Goal: Transaction & Acquisition: Purchase product/service

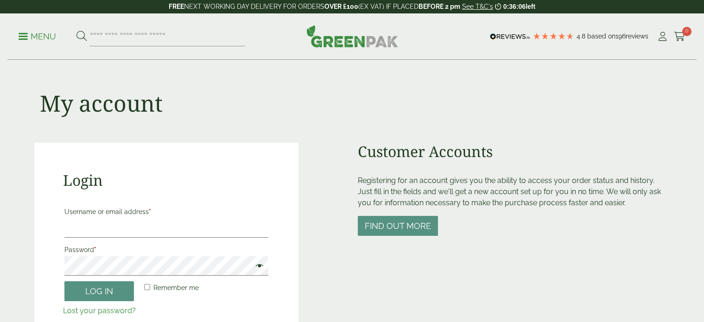
click at [115, 235] on input "Username or email address *" at bounding box center [166, 227] width 204 height 19
type input "**********"
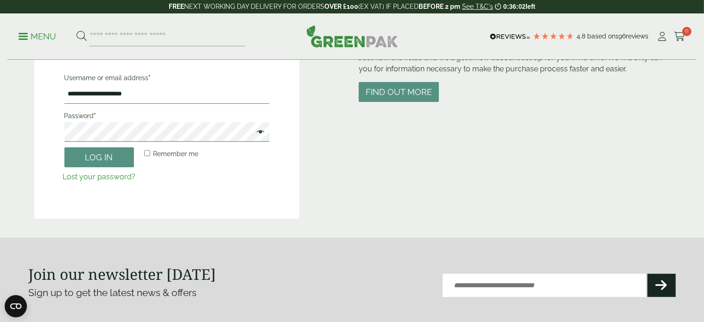
scroll to position [185, 0]
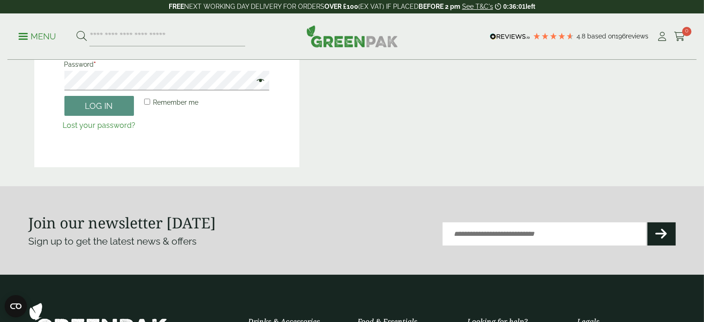
click at [91, 126] on link "Lost your password?" at bounding box center [99, 125] width 73 height 9
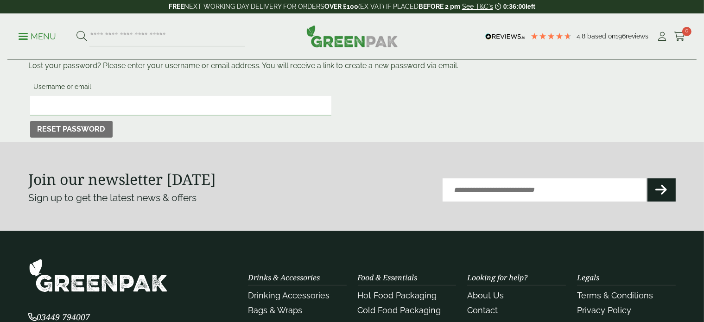
click at [66, 100] on input "Username or email" at bounding box center [180, 105] width 301 height 19
type input "**********"
click at [82, 132] on button "Reset password" at bounding box center [71, 129] width 82 height 17
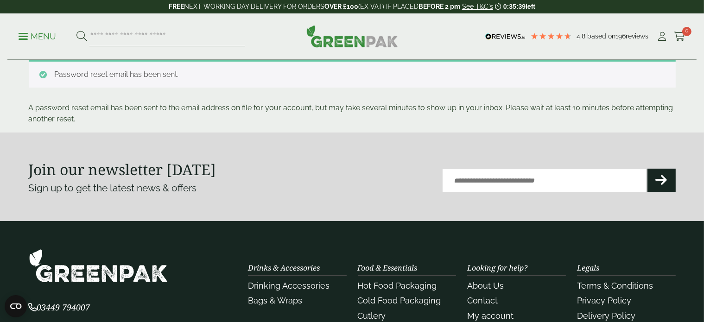
click at [25, 37] on p "Menu" at bounding box center [38, 36] width 38 height 11
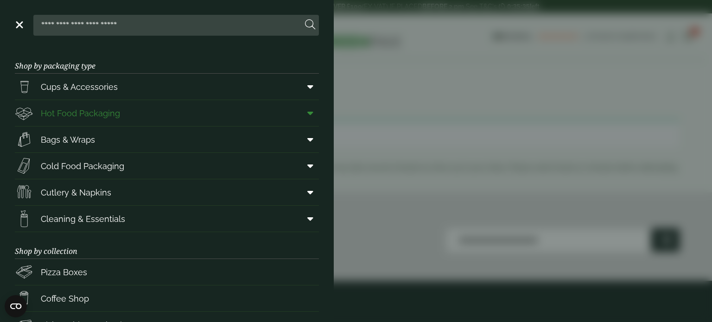
click at [123, 111] on link "Hot Food Packaging" at bounding box center [167, 113] width 304 height 26
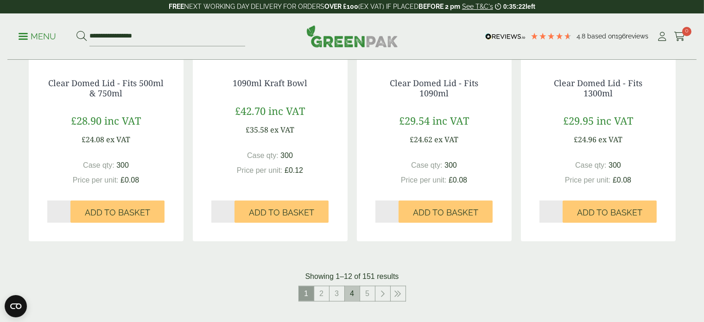
scroll to position [973, 0]
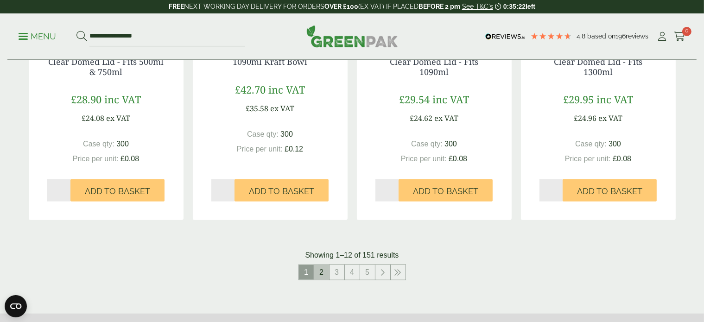
click at [321, 272] on link "2" at bounding box center [321, 272] width 15 height 15
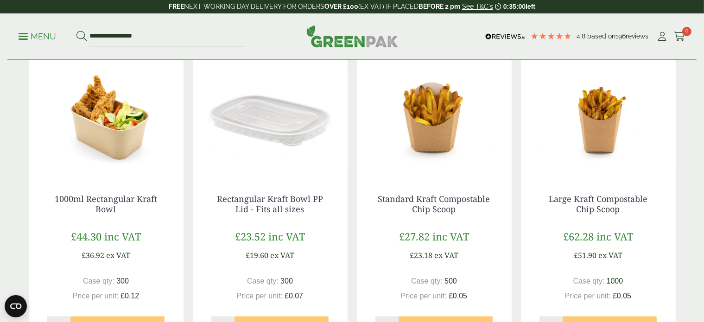
scroll to position [926, 0]
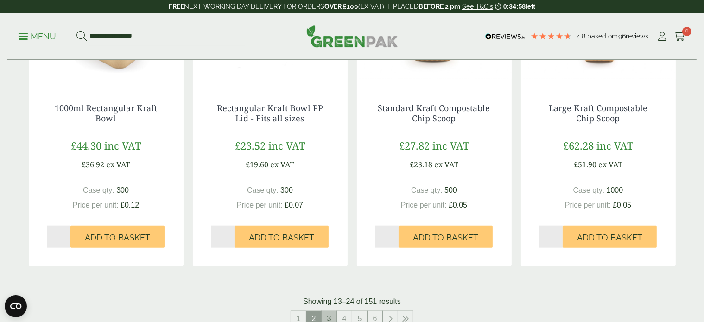
click at [327, 320] on link "3" at bounding box center [328, 318] width 15 height 15
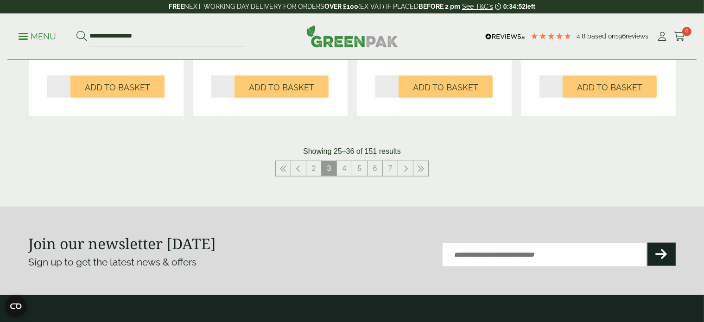
scroll to position [1112, 0]
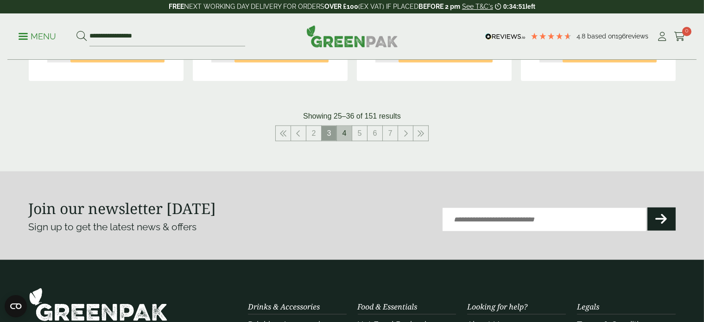
click at [348, 137] on link "4" at bounding box center [344, 133] width 15 height 15
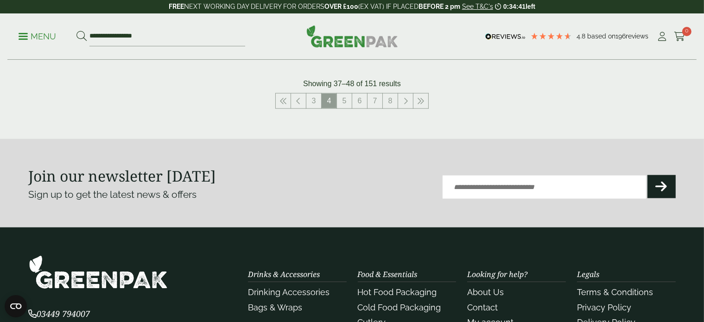
scroll to position [1065, 0]
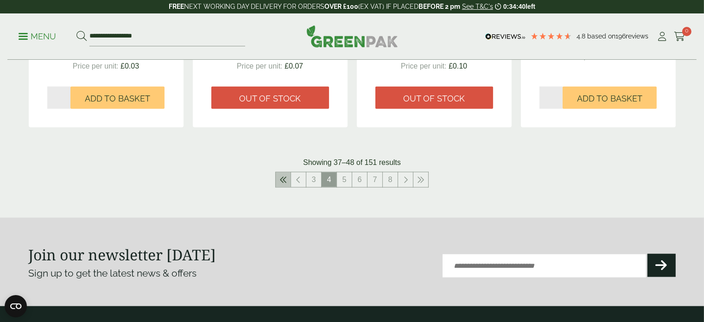
click at [287, 185] on link at bounding box center [283, 179] width 15 height 15
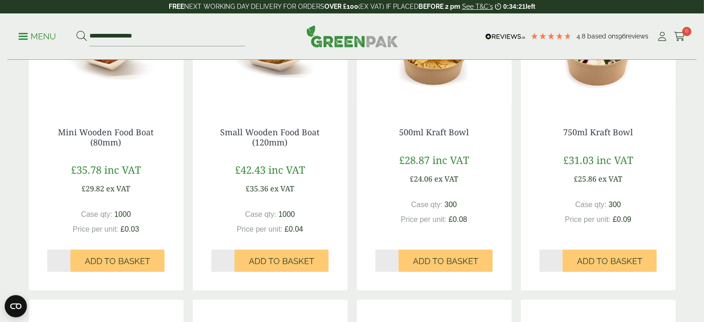
scroll to position [556, 0]
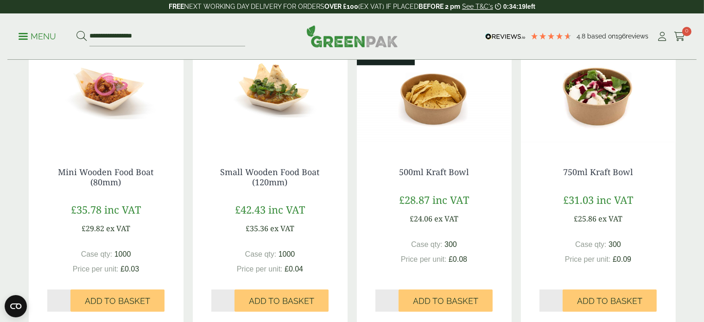
click at [598, 109] on img at bounding box center [598, 91] width 155 height 116
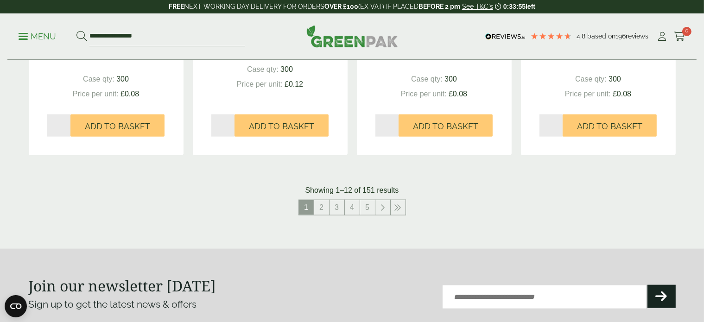
scroll to position [1112, 0]
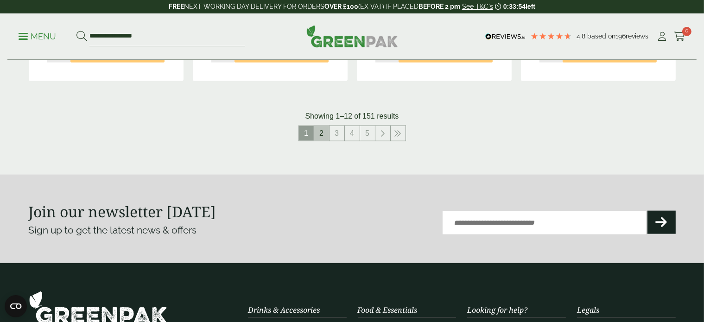
click at [321, 131] on link "2" at bounding box center [321, 133] width 15 height 15
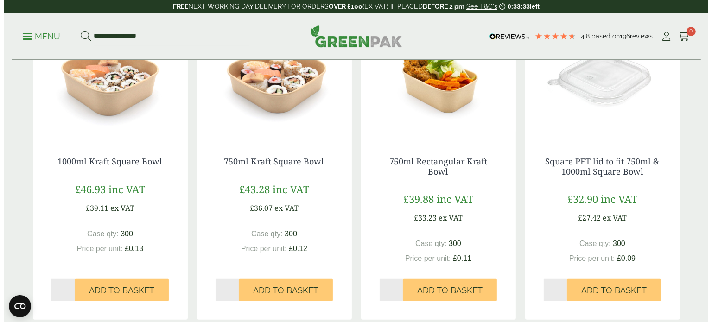
scroll to position [602, 0]
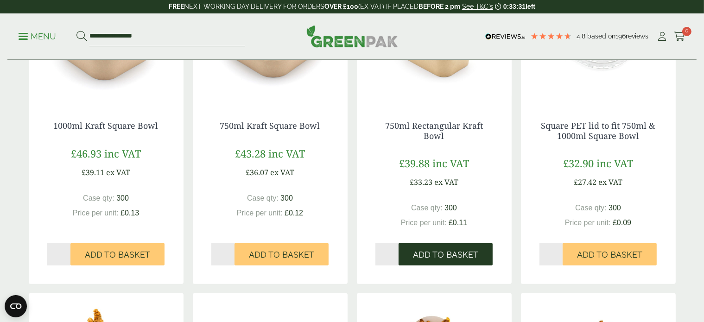
click at [448, 255] on span "Add to Basket" at bounding box center [445, 255] width 65 height 10
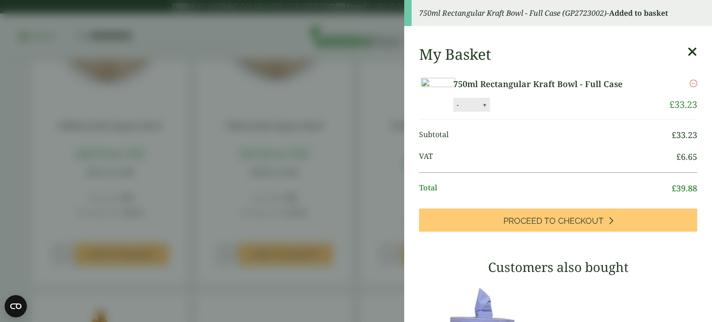
click at [455, 101] on img at bounding box center [438, 89] width 34 height 23
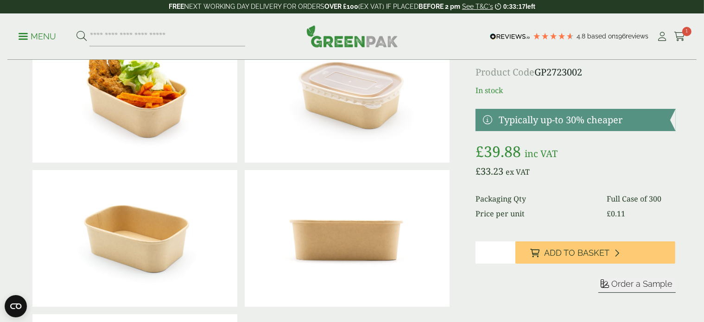
scroll to position [93, 0]
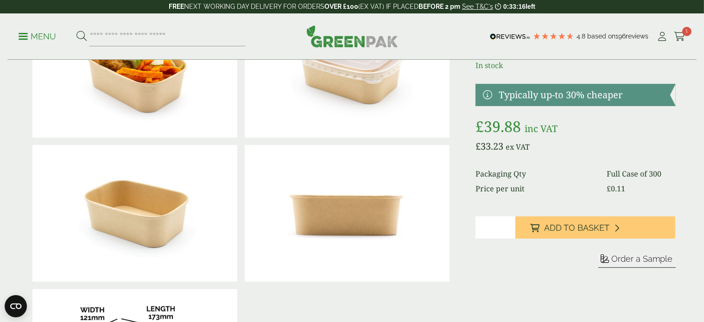
click at [501, 229] on input "*" at bounding box center [495, 227] width 40 height 22
type input "*"
click at [510, 223] on input "*" at bounding box center [495, 227] width 40 height 22
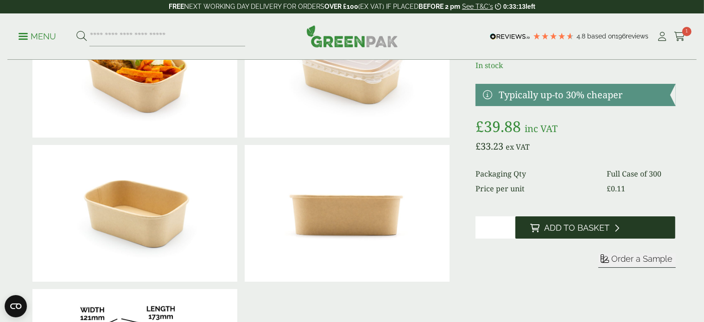
click at [632, 227] on button "Add to Basket" at bounding box center [595, 227] width 160 height 22
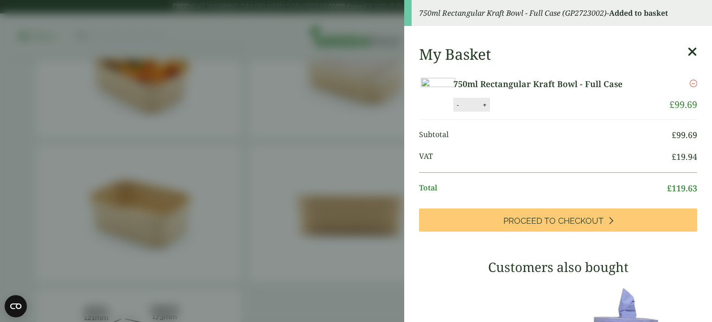
click at [687, 46] on icon at bounding box center [692, 51] width 10 height 13
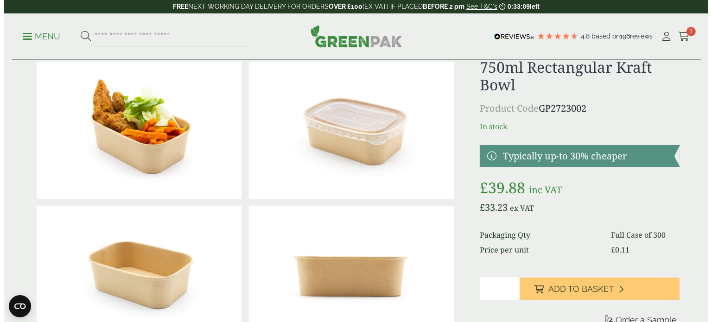
scroll to position [0, 0]
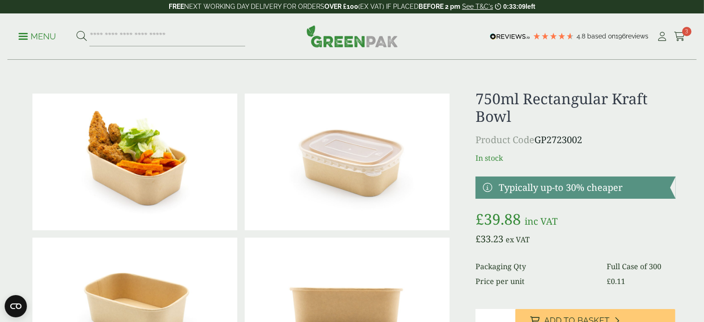
click at [683, 44] on div "Menu 4.8 Based on 196 reviews My Account 3" at bounding box center [351, 36] width 689 height 46
click at [680, 34] on icon at bounding box center [680, 36] width 12 height 9
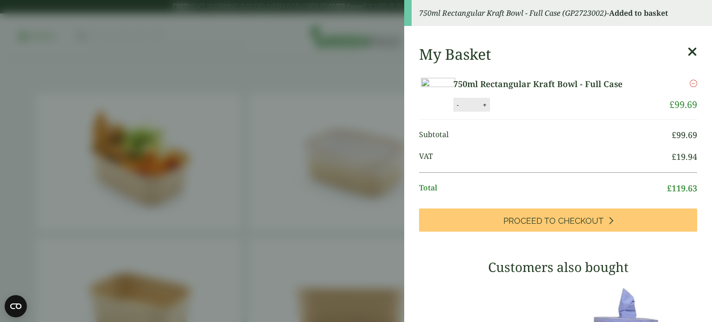
click at [461, 109] on button "-" at bounding box center [457, 105] width 7 height 8
type input "*"
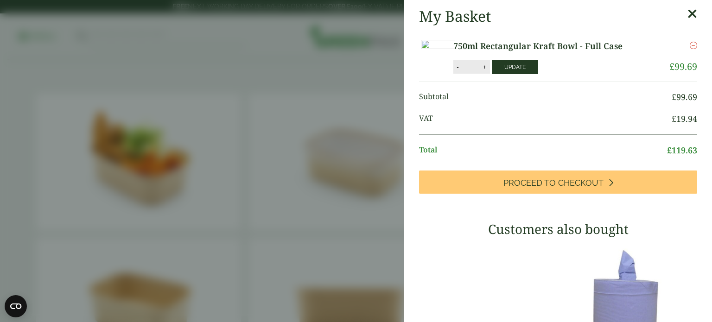
click at [538, 74] on button "Update" at bounding box center [515, 67] width 46 height 14
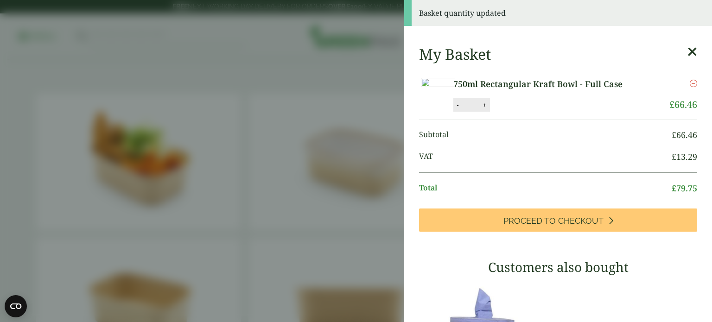
click at [362, 32] on aside "Basket quantity updated My Basket 750ml Rectangular Kraft Bowl - Full Case 750m…" at bounding box center [356, 161] width 712 height 322
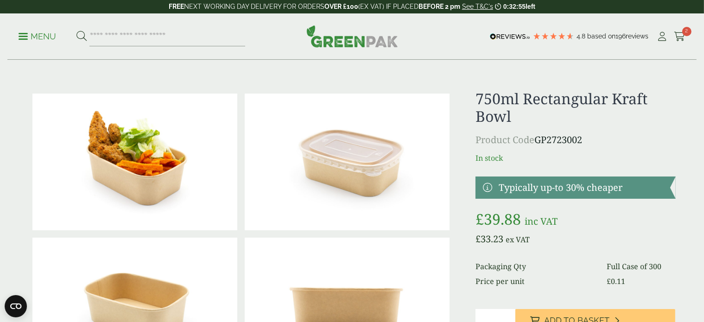
click at [21, 32] on link "Menu" at bounding box center [38, 35] width 38 height 9
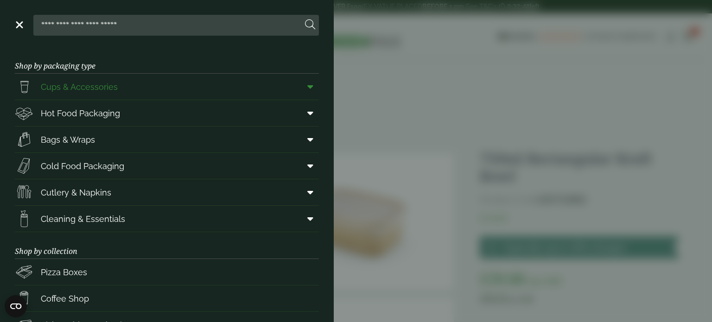
click at [122, 91] on link "Cups & Accessories" at bounding box center [167, 87] width 304 height 26
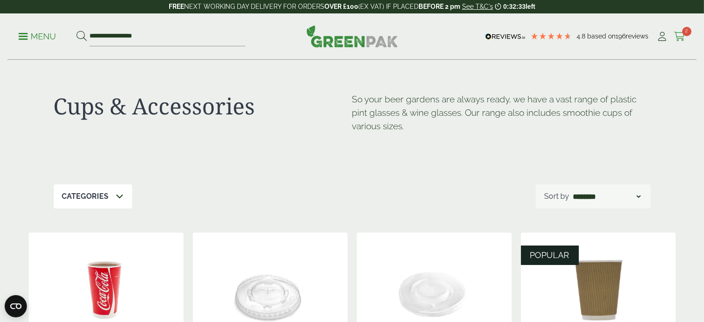
click at [682, 29] on span "2" at bounding box center [686, 31] width 9 height 9
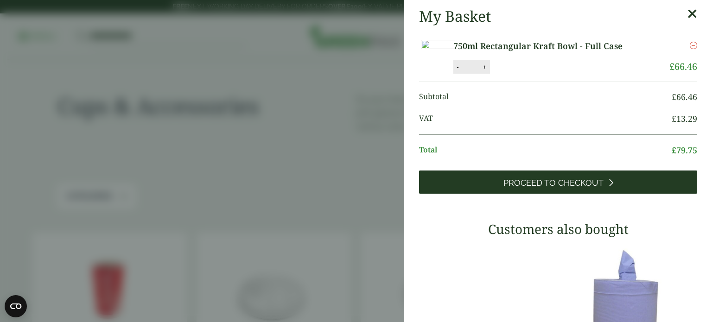
click at [548, 194] on link "Proceed to Checkout" at bounding box center [558, 181] width 278 height 23
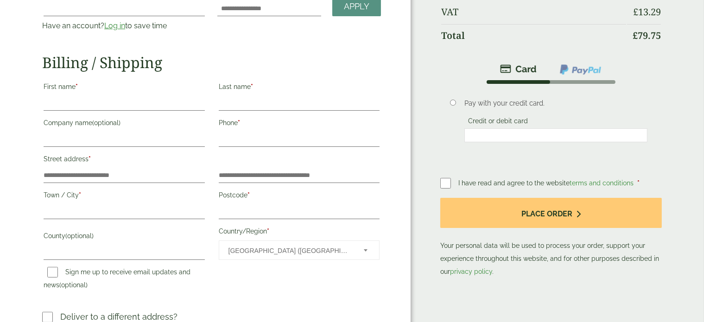
scroll to position [46, 0]
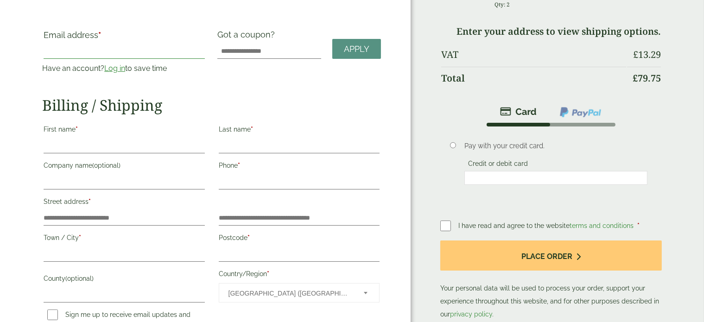
click at [106, 54] on input "Email address *" at bounding box center [124, 51] width 161 height 15
click at [120, 68] on link "Log in" at bounding box center [114, 68] width 21 height 9
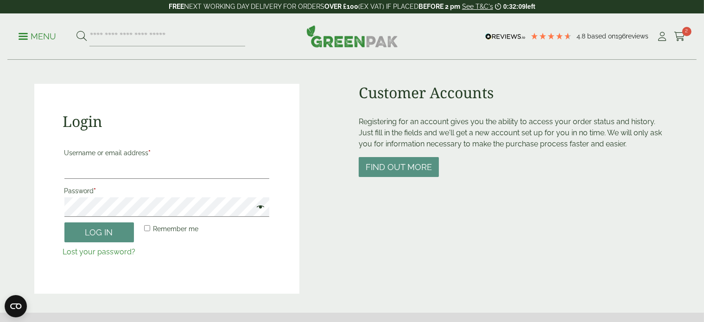
scroll to position [139, 0]
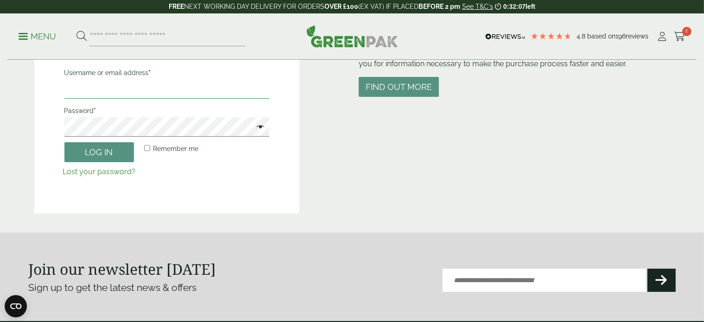
click at [144, 88] on input "Username or email address *" at bounding box center [166, 88] width 205 height 19
type input "**********"
click at [126, 158] on button "Log in" at bounding box center [98, 152] width 69 height 20
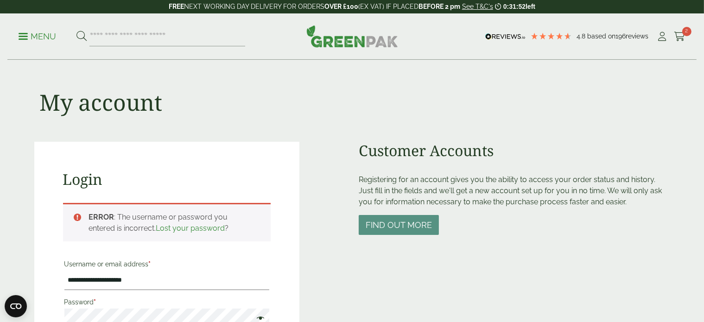
scroll to position [0, 0]
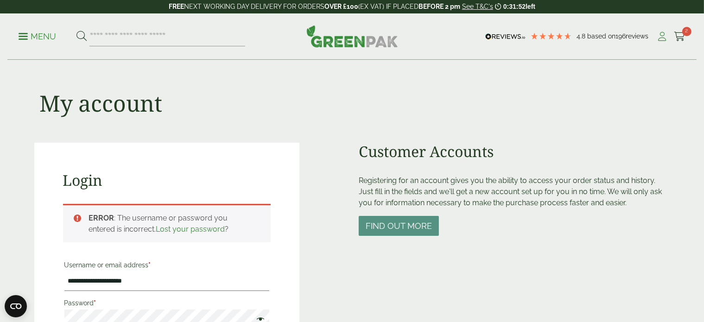
click at [665, 32] on icon at bounding box center [662, 36] width 12 height 9
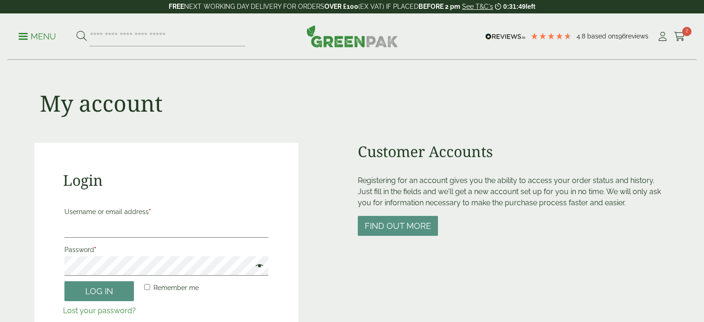
click at [408, 222] on button "Find out more" at bounding box center [398, 226] width 80 height 20
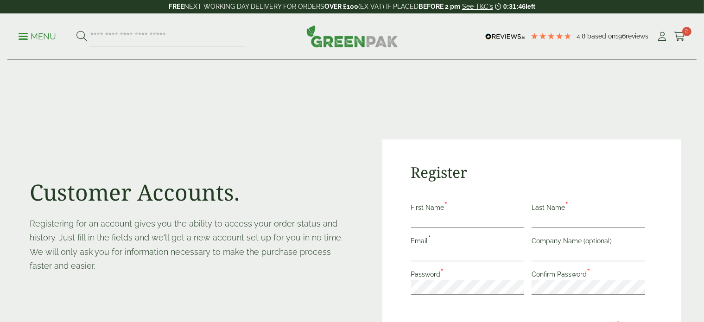
click at [465, 222] on input "First Name *" at bounding box center [467, 220] width 113 height 15
type input "****"
type input "*"
type input "*********"
type input "**********"
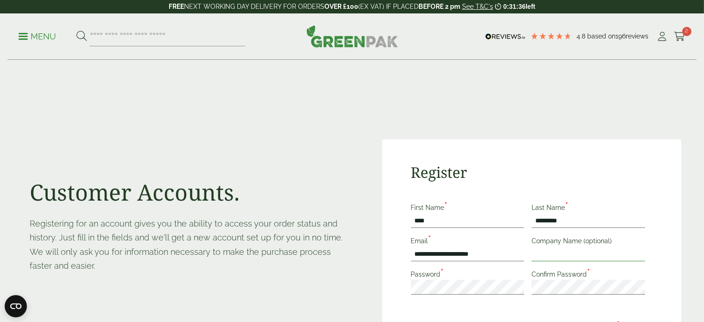
click at [576, 257] on input "Company Name (optional)" at bounding box center [587, 253] width 113 height 15
type input "**********"
click at [464, 295] on div "**********" at bounding box center [531, 252] width 241 height 100
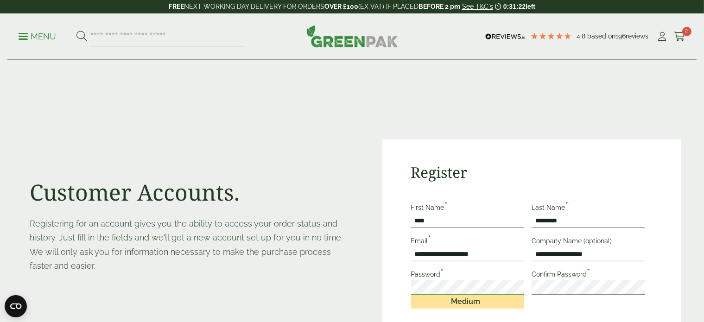
click at [397, 292] on div "**********" at bounding box center [531, 281] width 299 height 285
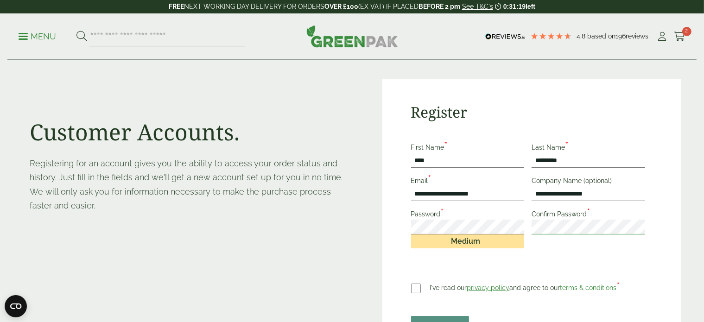
scroll to position [93, 0]
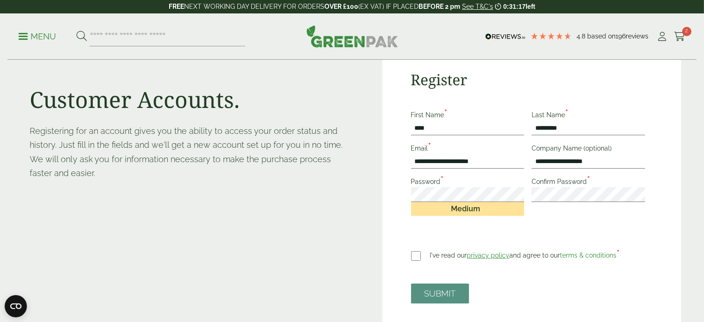
click at [424, 252] on div "I've read our privacy policy and agree to our terms & conditions *" at bounding box center [515, 254] width 209 height 17
click at [439, 292] on button "SUBMIT" at bounding box center [440, 294] width 58 height 20
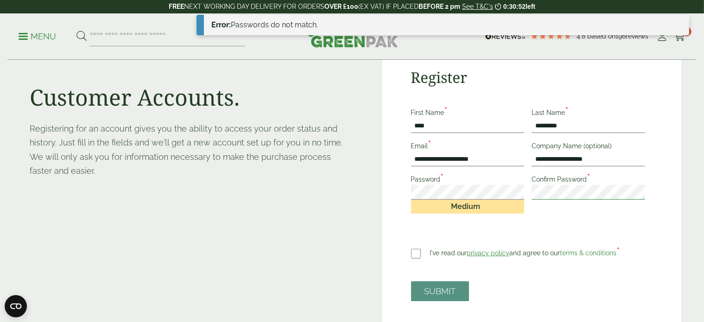
scroll to position [139, 0]
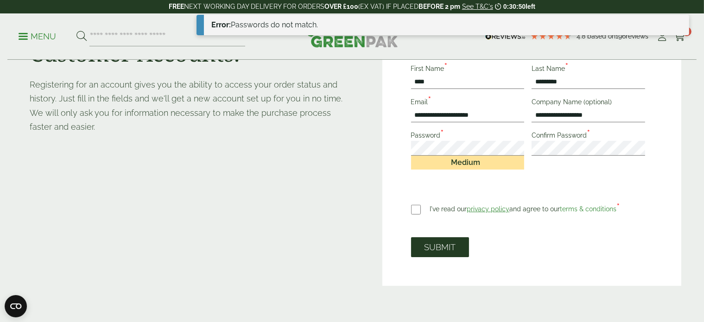
click at [439, 251] on button "SUBMIT" at bounding box center [440, 247] width 58 height 20
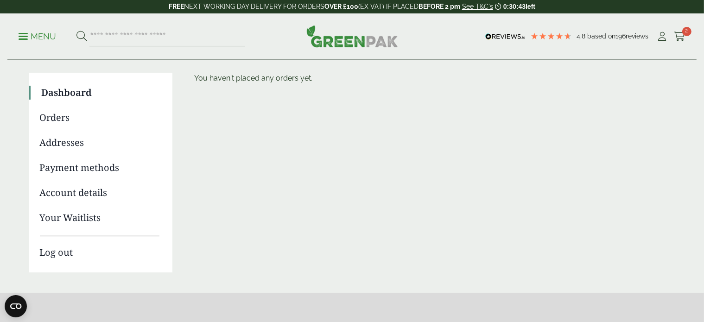
scroll to position [46, 0]
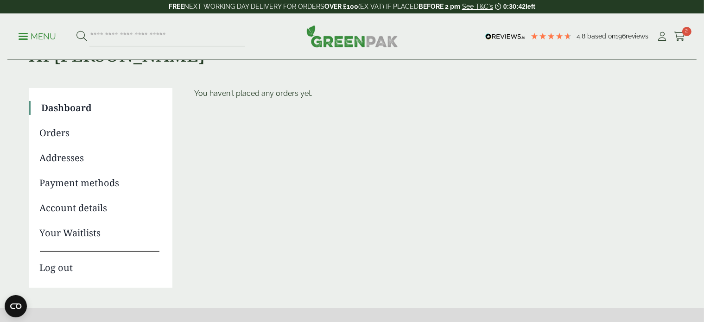
click at [71, 161] on link "Addresses" at bounding box center [100, 158] width 120 height 14
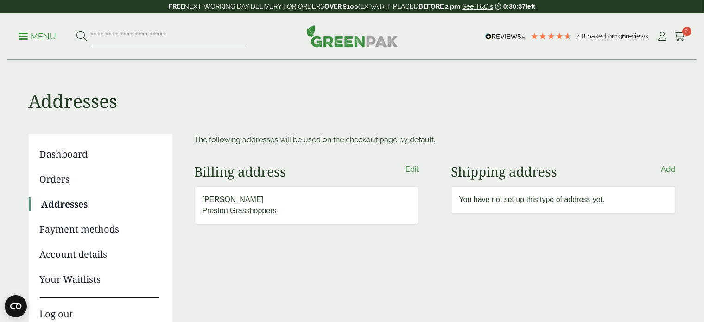
click at [407, 171] on link "Edit" at bounding box center [412, 169] width 13 height 11
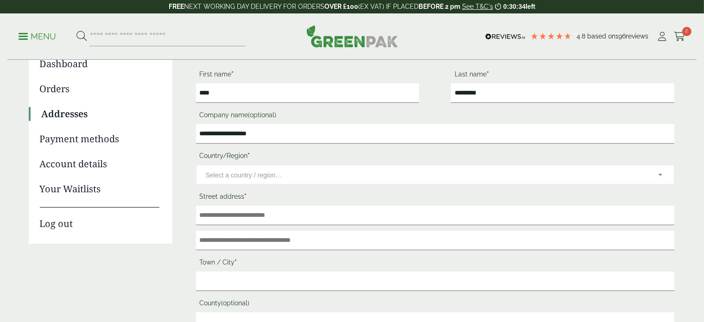
scroll to position [90, 0]
click at [247, 215] on input "Street address *" at bounding box center [435, 215] width 478 height 19
click at [246, 171] on span "Select a country / region…" at bounding box center [244, 174] width 76 height 7
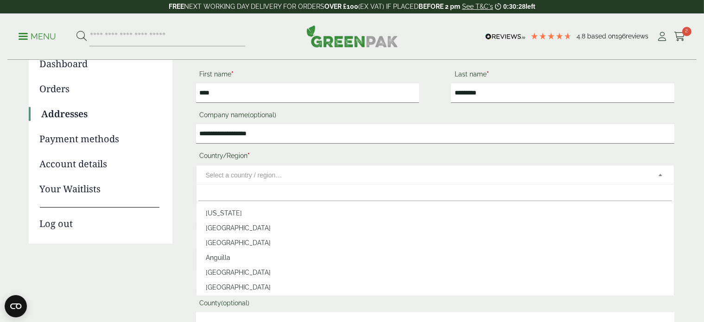
scroll to position [93, 0]
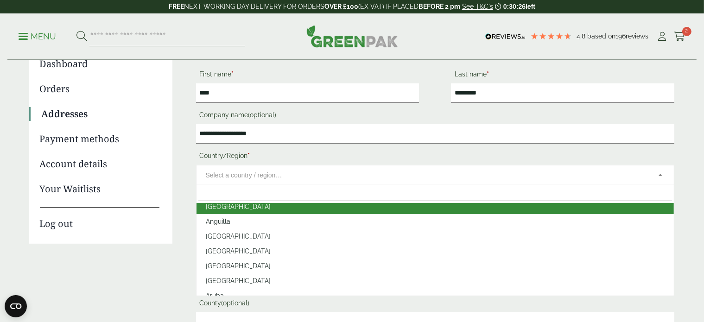
click at [240, 194] on input "text" at bounding box center [434, 193] width 473 height 15
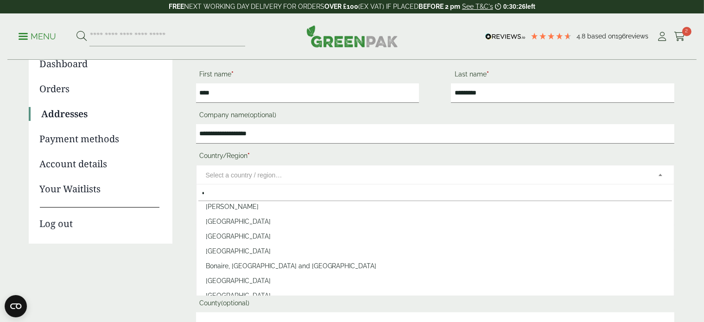
scroll to position [0, 0]
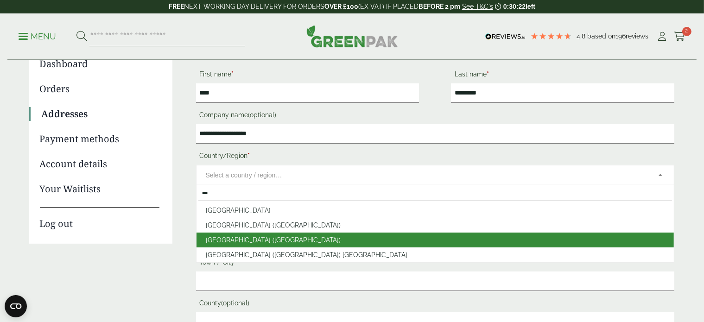
type input "****"
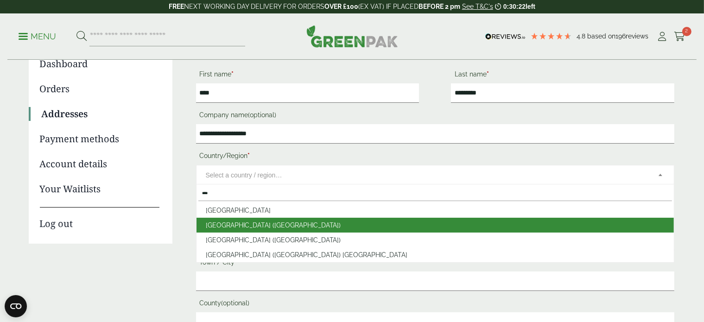
select select "**"
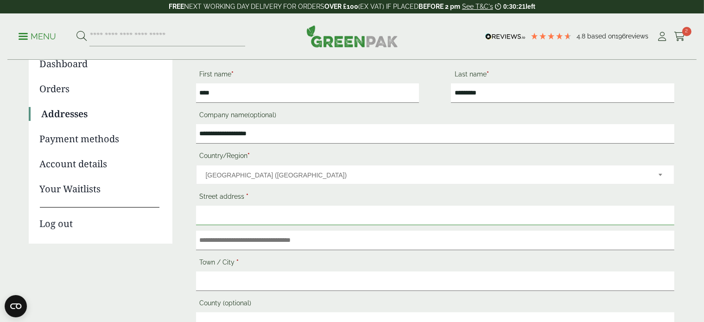
click at [237, 209] on input "Street address *" at bounding box center [435, 215] width 478 height 19
type input "**********"
type input "*******"
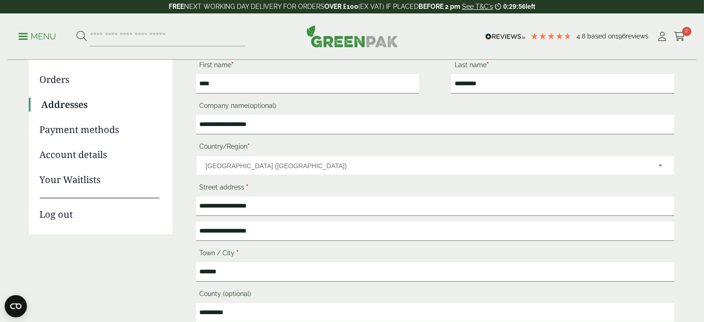
type input "**********"
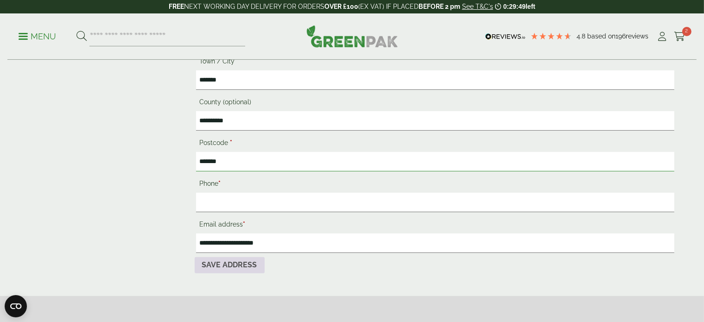
type input "*******"
click at [232, 268] on button "Save address" at bounding box center [230, 265] width 70 height 17
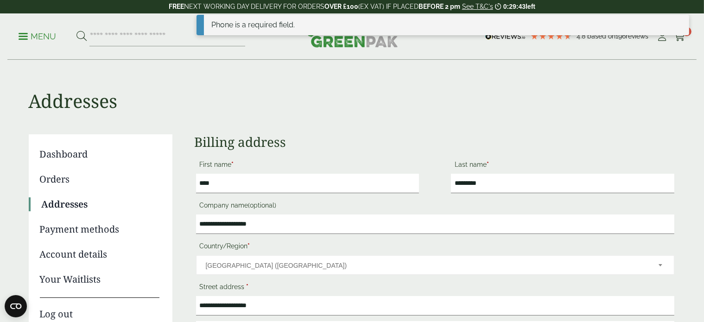
click at [82, 235] on link "Payment methods" at bounding box center [100, 229] width 120 height 14
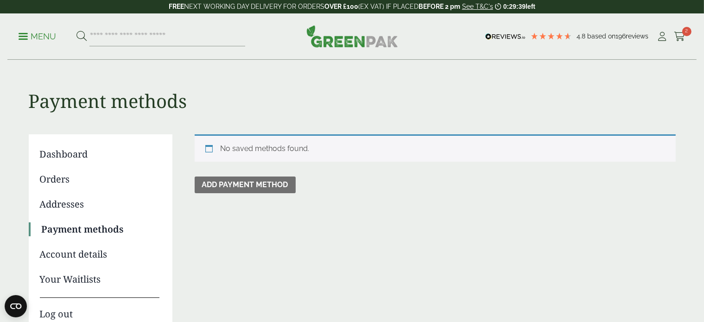
click at [99, 259] on link "Account details" at bounding box center [100, 254] width 120 height 14
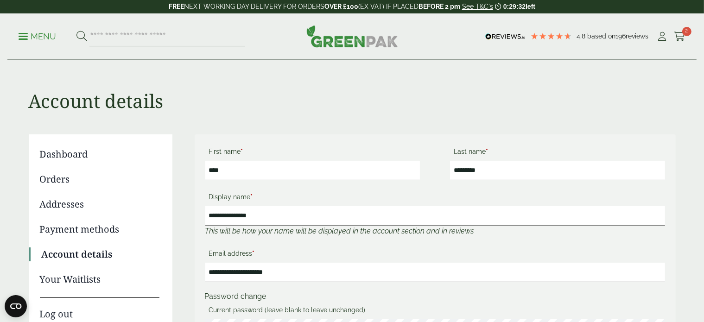
click at [56, 154] on link "Dashboard" at bounding box center [100, 154] width 120 height 14
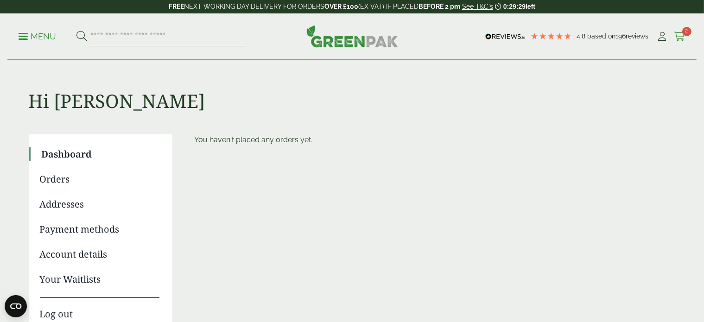
click at [674, 36] on icon at bounding box center [680, 36] width 12 height 9
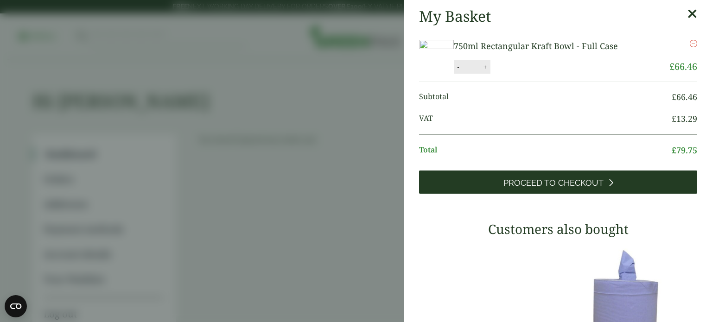
click at [561, 188] on span "Proceed to Checkout" at bounding box center [553, 183] width 100 height 10
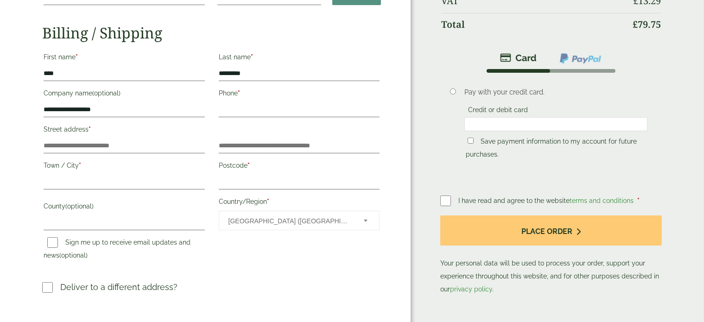
scroll to position [139, 0]
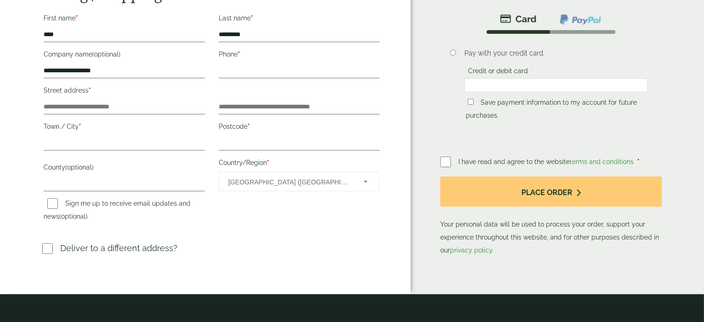
click at [136, 117] on div "Street address *" at bounding box center [124, 100] width 175 height 36
click at [132, 108] on input "Street address *" at bounding box center [124, 107] width 161 height 15
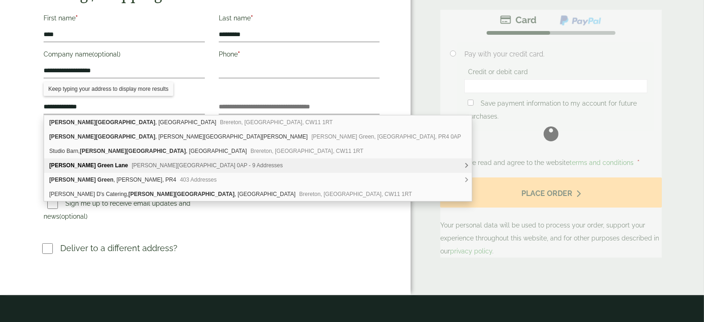
click at [159, 167] on span "Lightfoot Green, Preston, PR4 0AP - 9 Addresses" at bounding box center [207, 165] width 151 height 6
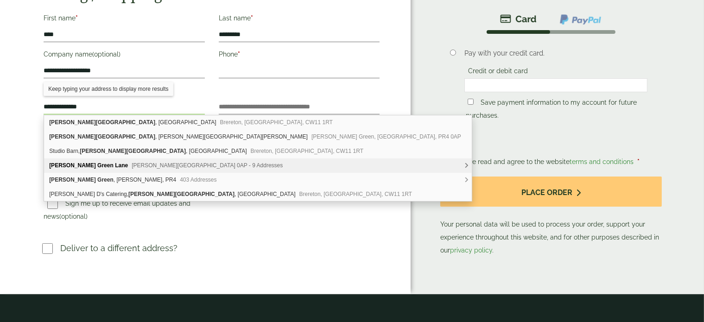
type input "**********"
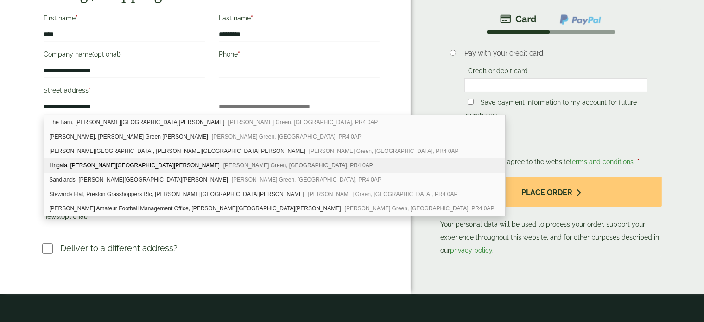
click at [340, 136] on input "Postcode *" at bounding box center [299, 143] width 161 height 15
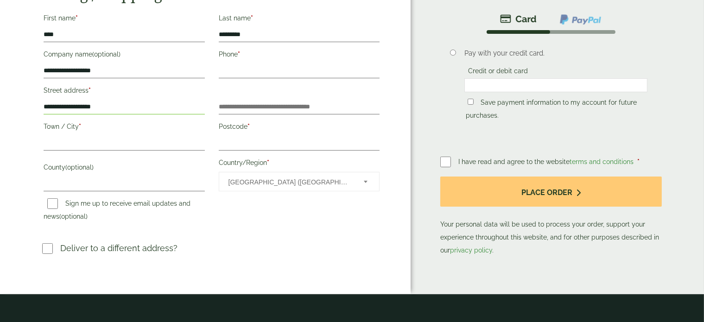
click at [116, 106] on input "**********" at bounding box center [124, 107] width 161 height 15
click at [126, 153] on div "Town / City *" at bounding box center [124, 137] width 175 height 36
click at [122, 140] on input "Town / City *" at bounding box center [124, 143] width 161 height 15
type input "*******"
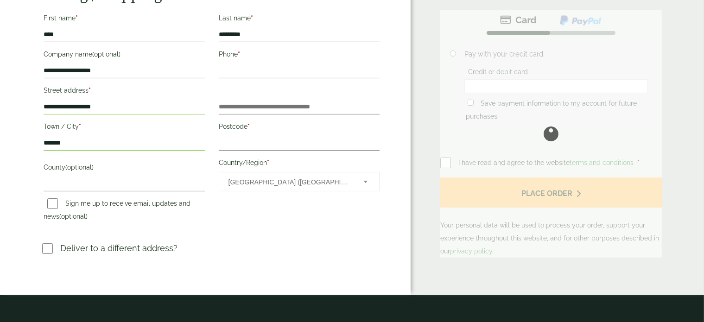
drag, startPoint x: 225, startPoint y: 134, endPoint x: 232, endPoint y: 139, distance: 8.7
click at [225, 135] on label "Postcode *" at bounding box center [299, 128] width 161 height 16
click at [225, 136] on input "Postcode *" at bounding box center [299, 143] width 161 height 15
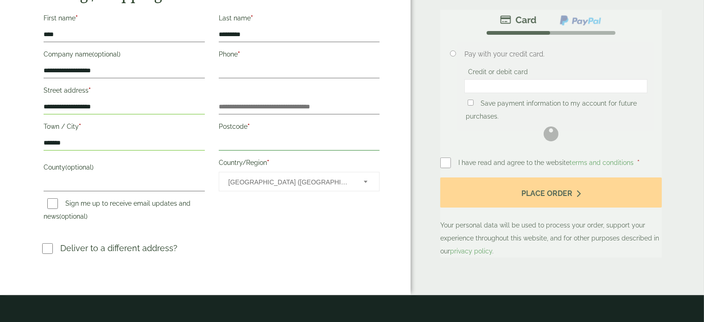
click at [233, 142] on input "Postcode *" at bounding box center [299, 143] width 161 height 15
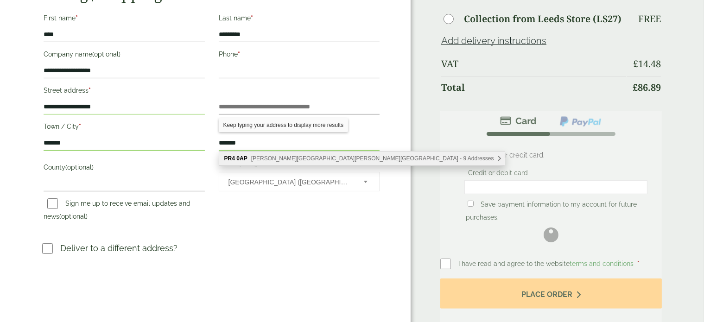
click at [261, 155] on span "Lightfoot Green Lane, Preston - 9 Addresses" at bounding box center [372, 158] width 243 height 6
type input "*******"
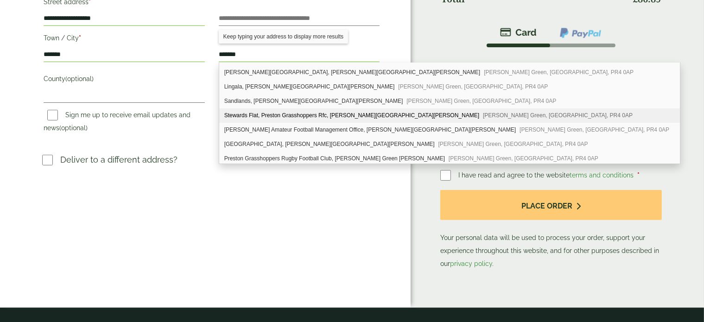
scroll to position [232, 0]
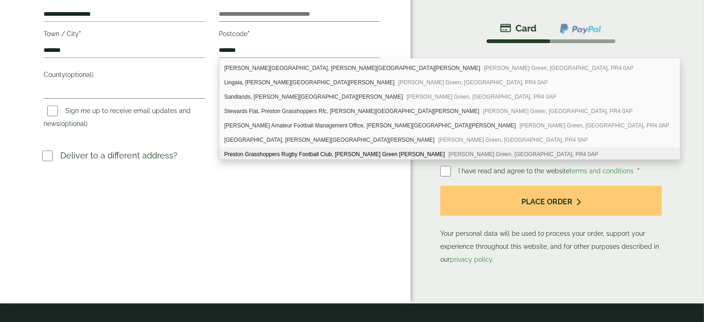
click at [276, 155] on div "Preston Grasshoppers Rugby Football Club, Lightfoot Green Lane Lightfoot Green,…" at bounding box center [449, 154] width 461 height 14
type input "**********"
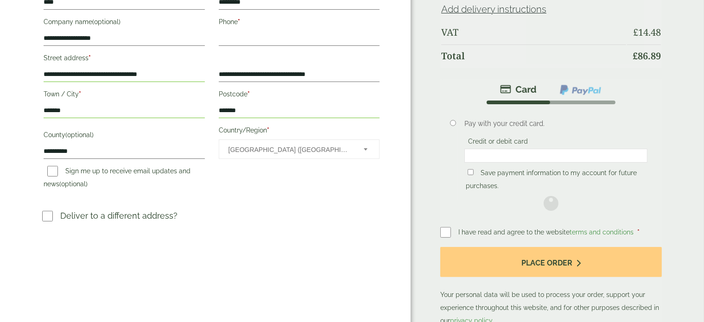
scroll to position [93, 0]
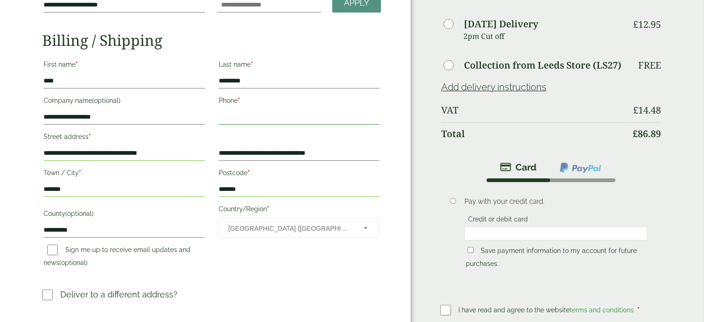
click at [235, 115] on input "Phone *" at bounding box center [299, 117] width 161 height 15
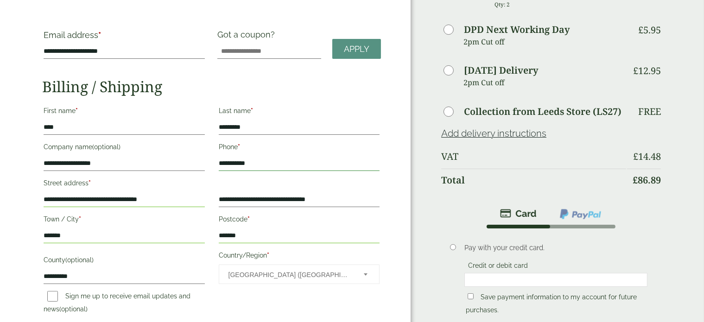
scroll to position [0, 0]
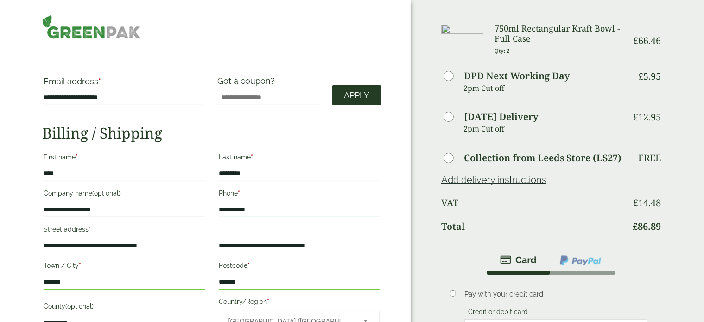
type input "**********"
click at [362, 100] on link "Apply" at bounding box center [356, 95] width 49 height 20
drag, startPoint x: 663, startPoint y: 74, endPoint x: 604, endPoint y: 77, distance: 59.8
click at [606, 77] on div "Order Summary Item Ammount 750ml Rectangular Kraft Bowl - Full Case Qty: 2 £ 66…" at bounding box center [556, 267] width 293 height 535
click at [595, 79] on span "DPD Next Working Day" at bounding box center [533, 76] width 185 height 10
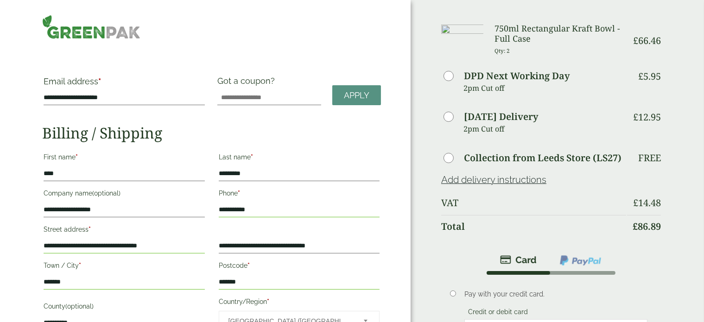
click at [687, 156] on div "Order Summary Item Ammount 750ml Rectangular Kraft Bowl - Full Case Qty: 2 £ 66…" at bounding box center [556, 267] width 293 height 535
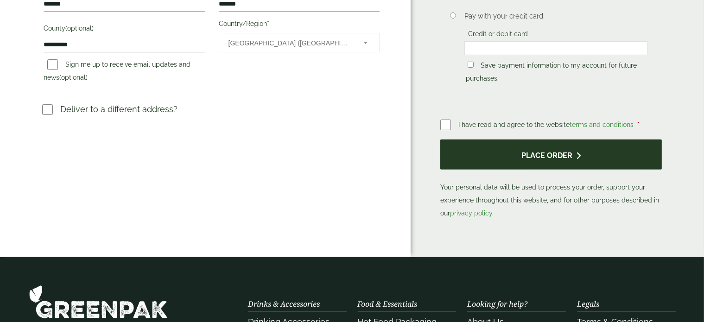
click at [556, 148] on button "Place order" at bounding box center [550, 154] width 221 height 30
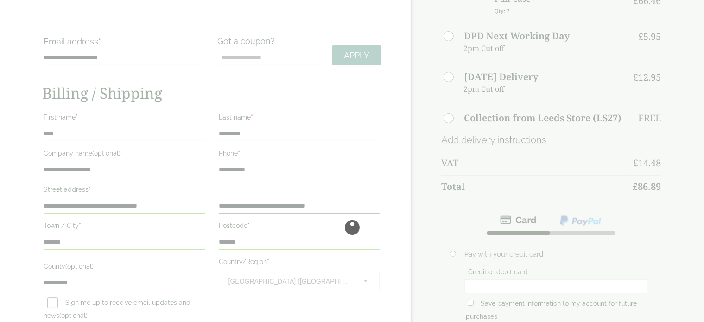
scroll to position [0, 0]
